Goal: Task Accomplishment & Management: Manage account settings

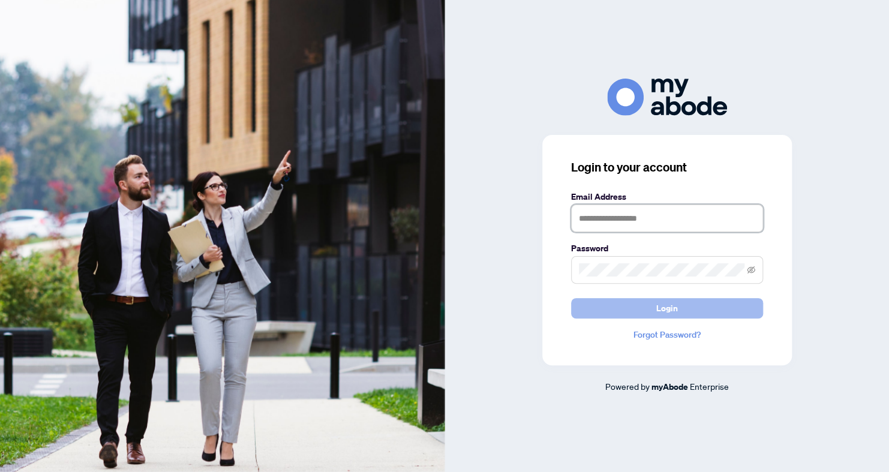
type input "**********"
click at [588, 306] on button "Login" at bounding box center [667, 308] width 192 height 20
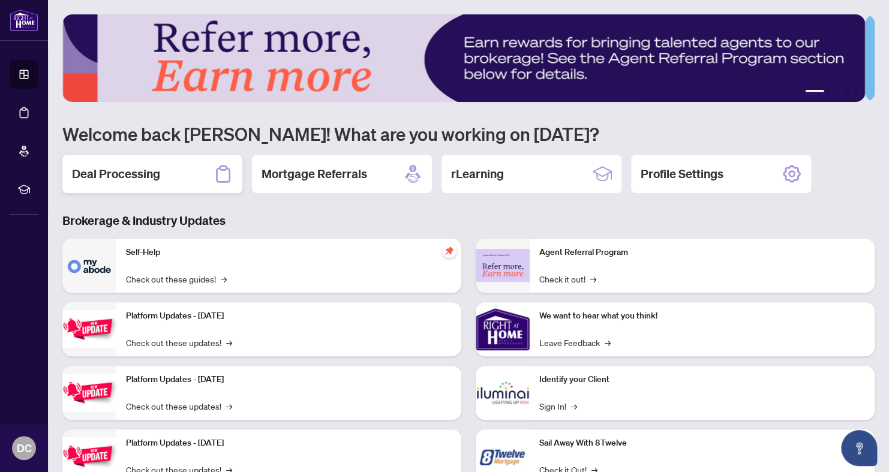
click at [176, 163] on div "Deal Processing" at bounding box center [152, 174] width 180 height 38
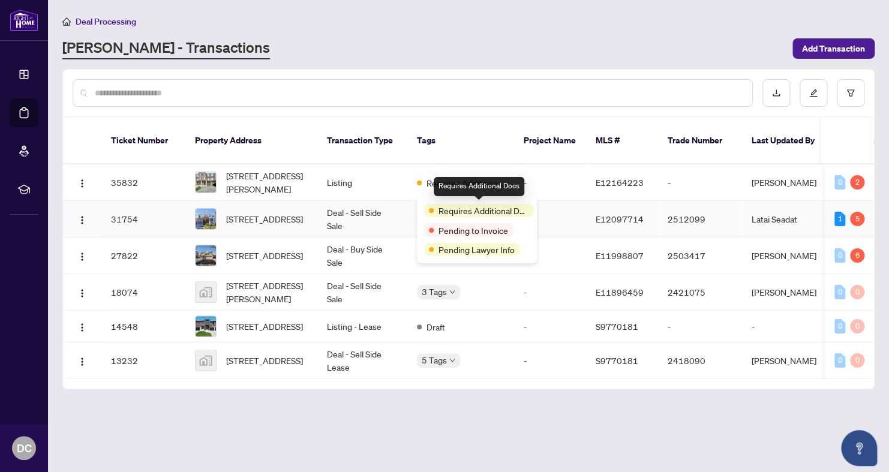
click at [449, 204] on span "Requires Additional Docs" at bounding box center [483, 210] width 90 height 13
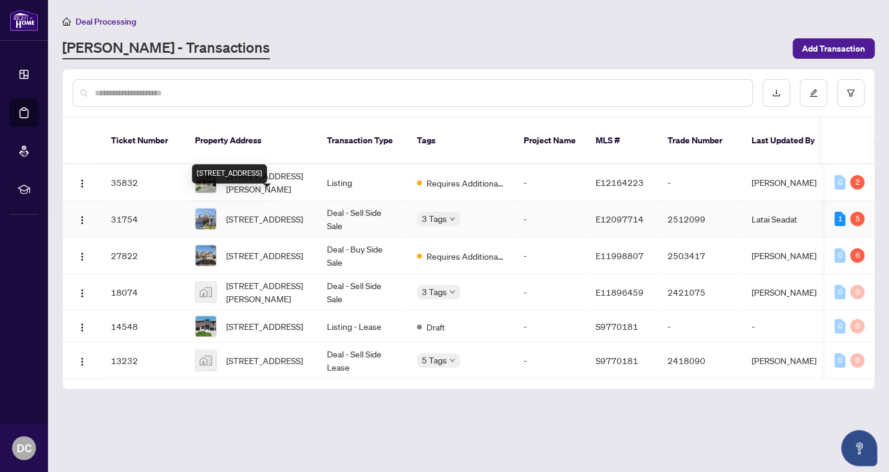
click at [267, 212] on span "[STREET_ADDRESS]" at bounding box center [264, 218] width 77 height 13
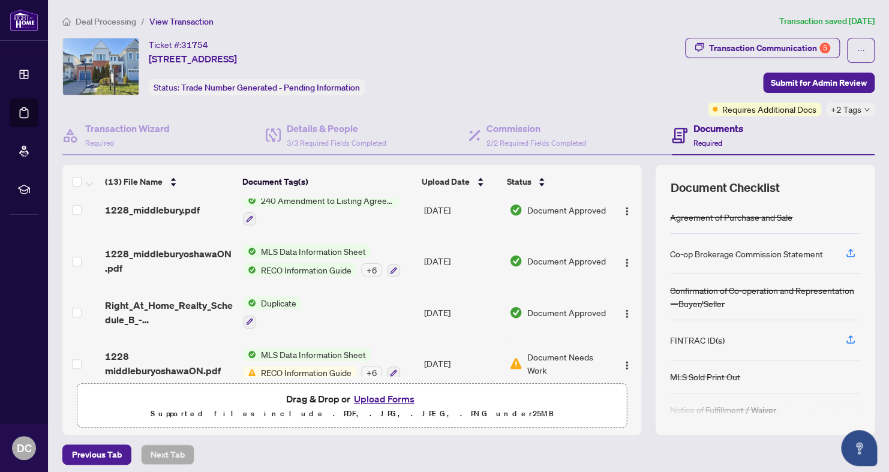
scroll to position [474, 0]
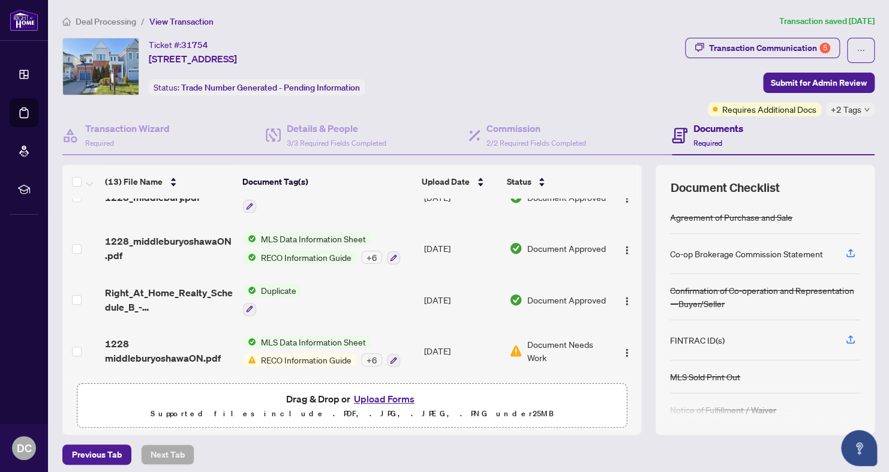
click at [371, 356] on div "+ 6" at bounding box center [371, 359] width 21 height 13
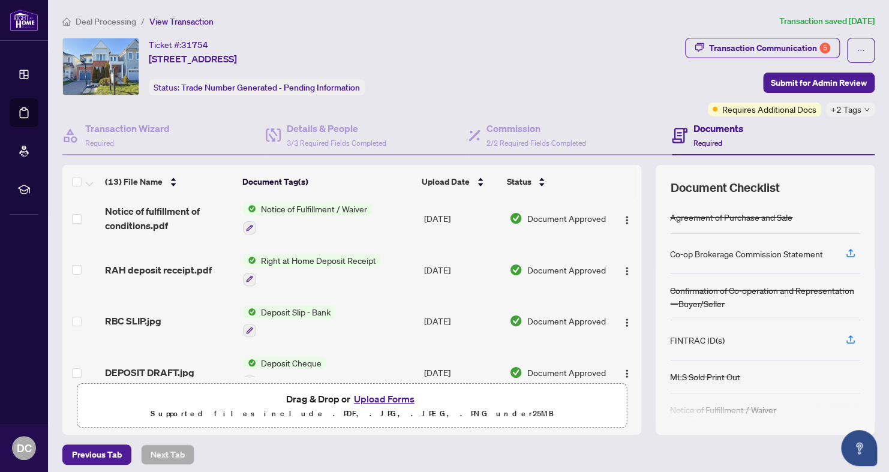
scroll to position [0, 0]
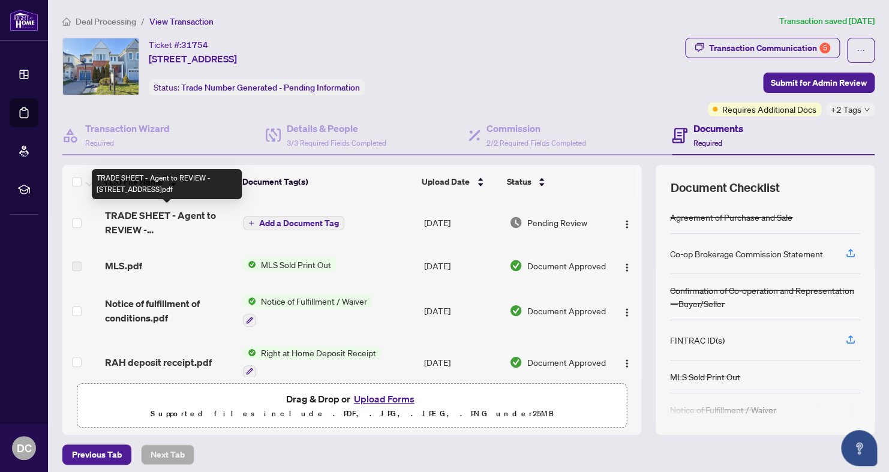
click at [164, 221] on span "TRADE SHEET - Agent to REVIEW - [STREET_ADDRESS]pdf" at bounding box center [169, 222] width 128 height 29
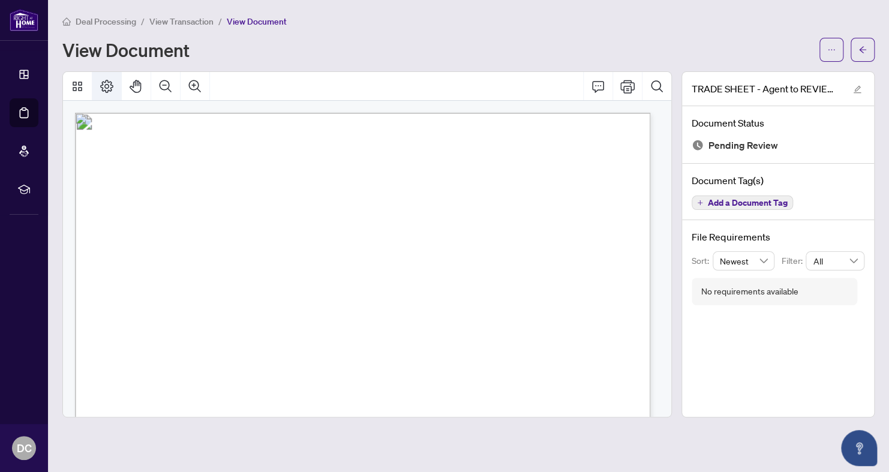
click at [110, 87] on icon "Page Layout" at bounding box center [107, 86] width 14 height 14
drag, startPoint x: 486, startPoint y: 254, endPoint x: 463, endPoint y: 259, distance: 23.9
click at [426, 259] on span "ON, [GEOGRAPHIC_DATA]" at bounding box center [388, 257] width 74 height 6
click at [591, 84] on icon "Comment" at bounding box center [598, 86] width 14 height 14
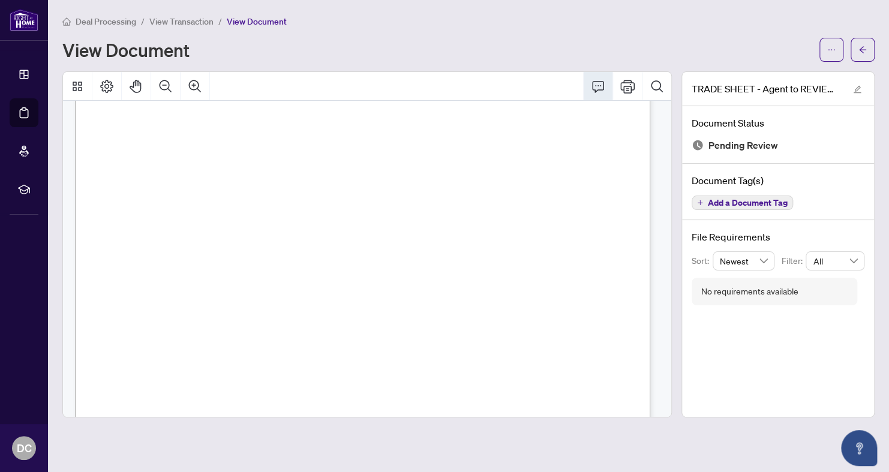
scroll to position [452, 0]
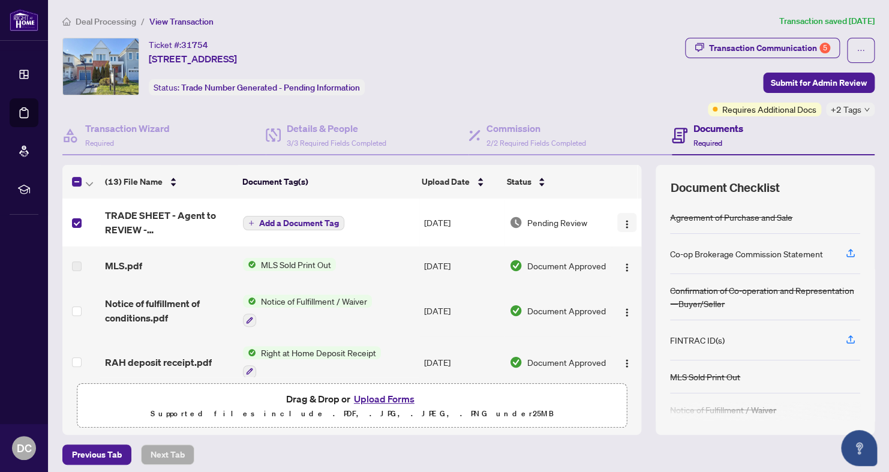
click at [622, 221] on img "button" at bounding box center [627, 224] width 10 height 10
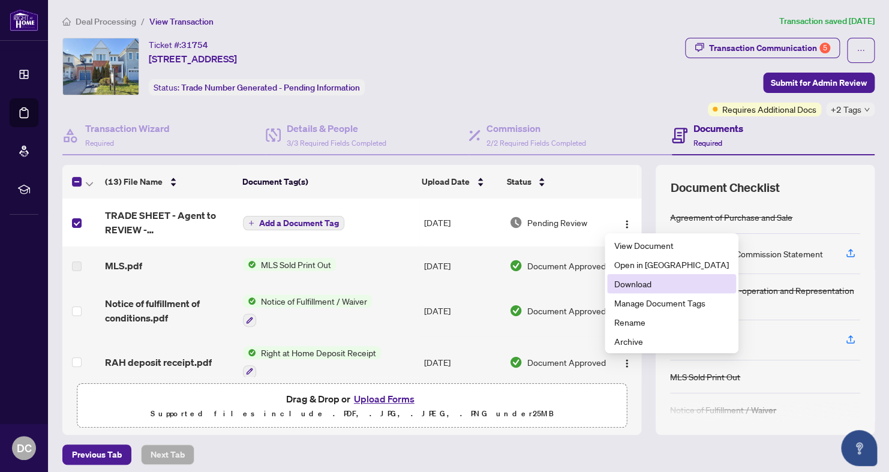
click at [627, 282] on span "Download" at bounding box center [671, 283] width 115 height 13
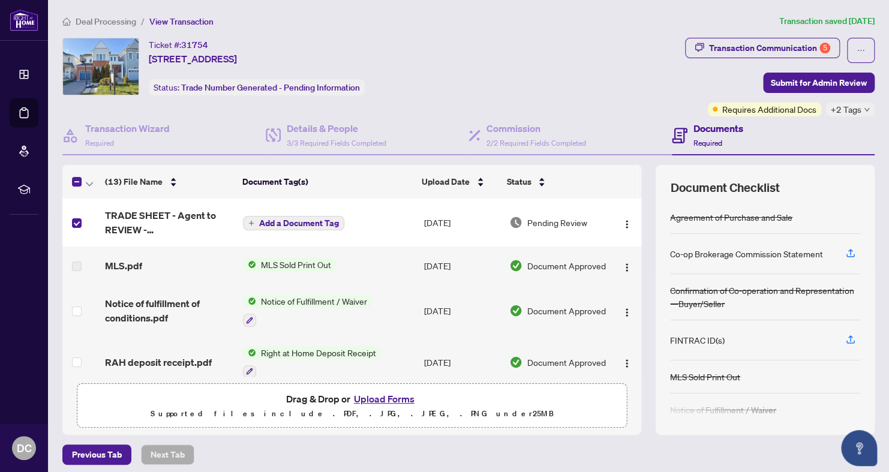
click at [375, 398] on button "Upload Forms" at bounding box center [384, 399] width 68 height 16
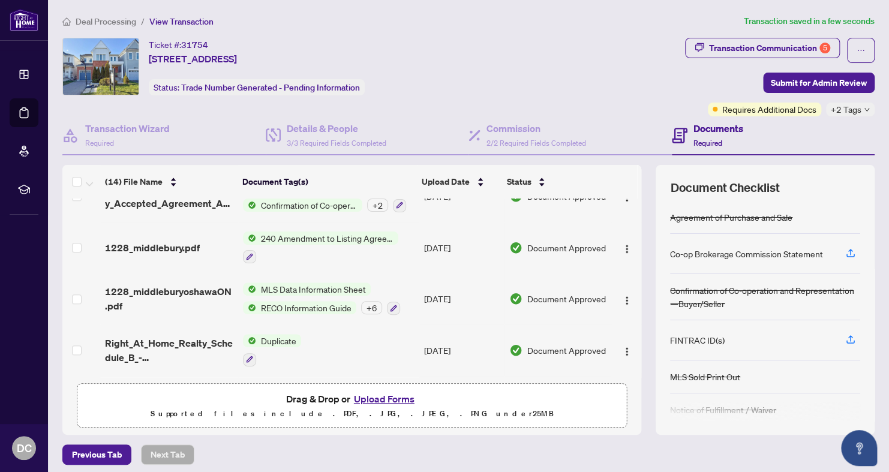
scroll to position [522, 0]
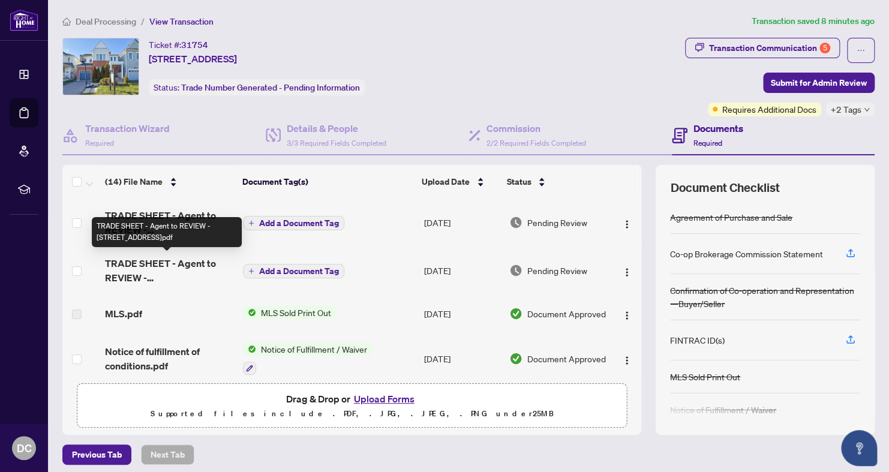
click at [179, 275] on span "TRADE SHEET - Agent to REVIEW - [STREET_ADDRESS]pdf" at bounding box center [169, 270] width 128 height 29
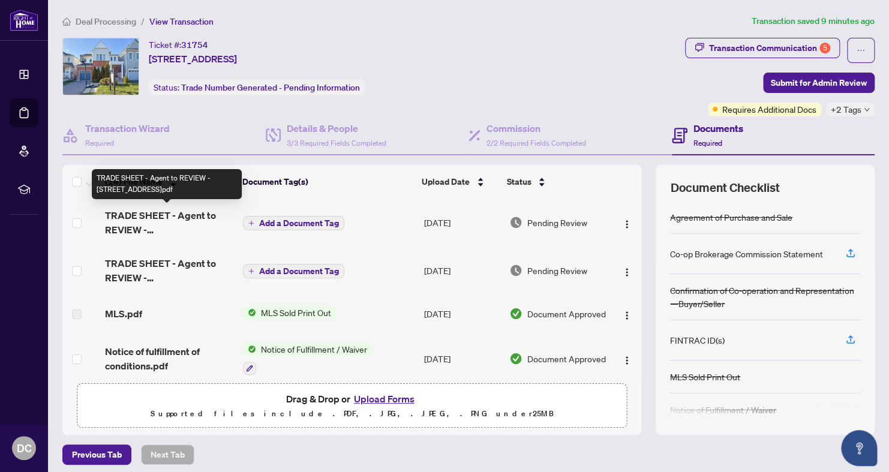
click at [173, 218] on span "TRADE SHEET - Agent to REVIEW - [STREET_ADDRESS]pdf" at bounding box center [169, 222] width 128 height 29
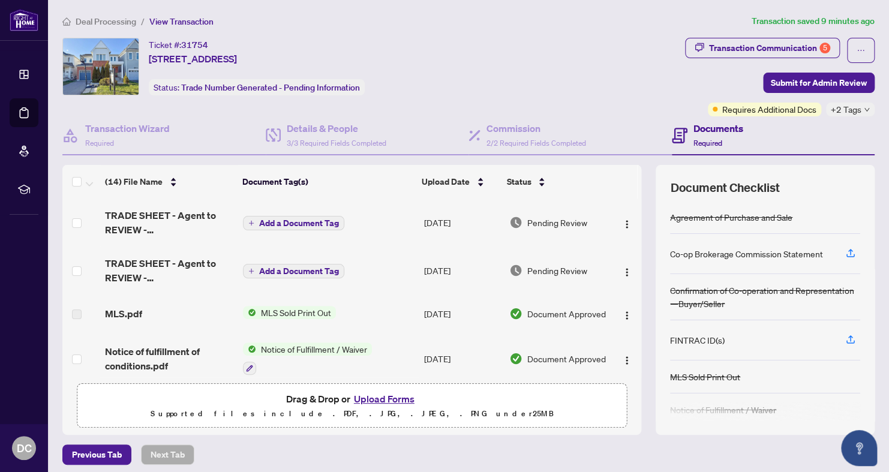
click at [854, 104] on div "+2 Tags" at bounding box center [850, 110] width 49 height 14
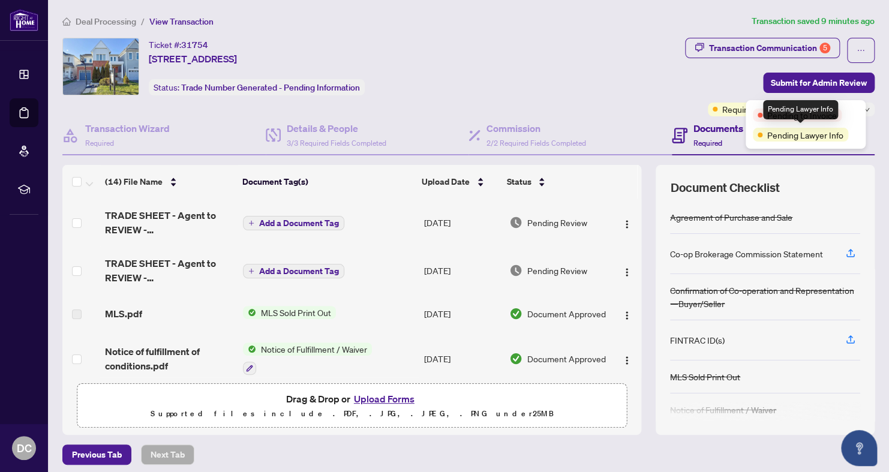
click at [813, 134] on span "Pending Lawyer Info" at bounding box center [805, 134] width 76 height 13
click at [788, 116] on span "Pending to Invoice" at bounding box center [802, 115] width 70 height 13
click at [713, 48] on div "Transaction Communication 5" at bounding box center [769, 47] width 121 height 19
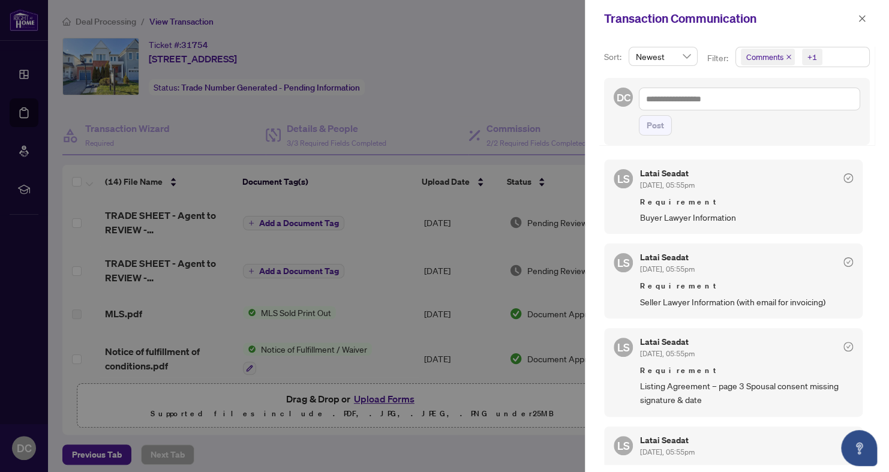
click at [551, 112] on div at bounding box center [444, 236] width 889 height 472
click at [859, 11] on span "button" at bounding box center [862, 18] width 8 height 19
